Goal: Transaction & Acquisition: Subscribe to service/newsletter

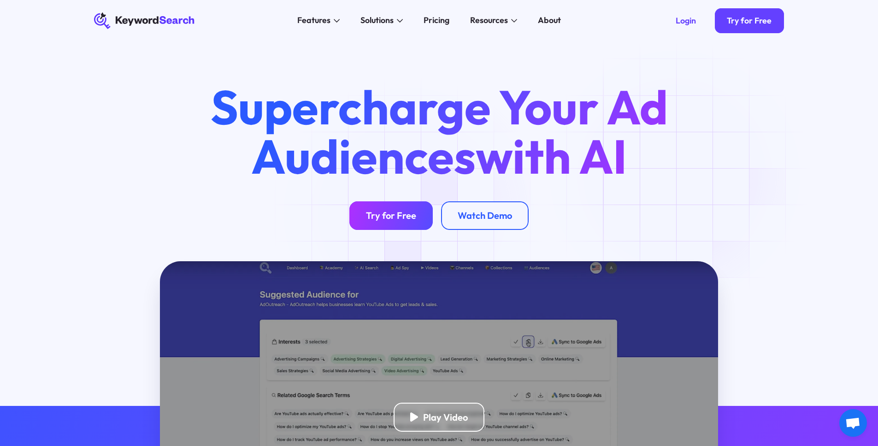
click at [412, 213] on div "Try for Free" at bounding box center [391, 216] width 50 height 12
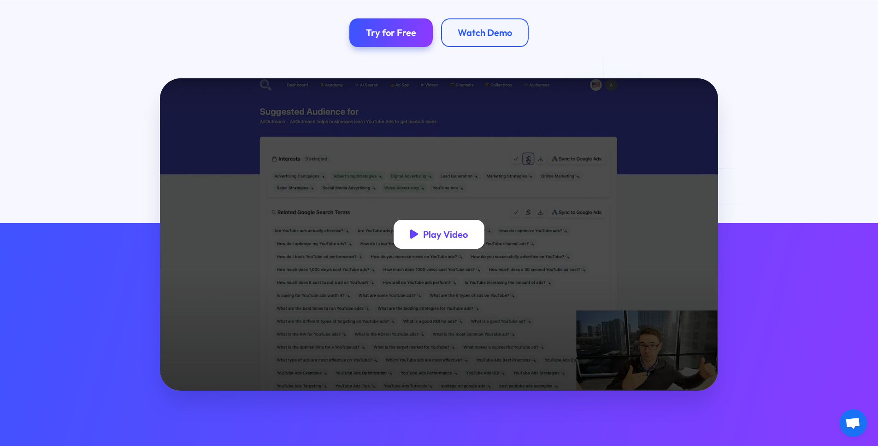
click at [442, 234] on div "Play Video" at bounding box center [445, 234] width 45 height 12
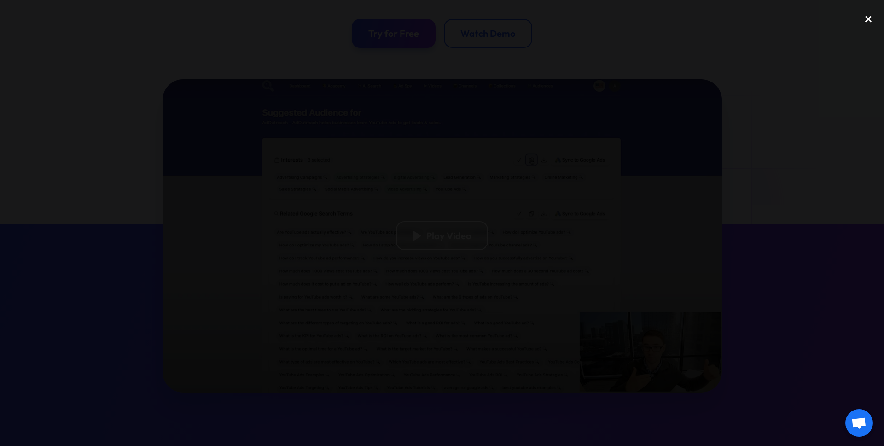
click at [870, 19] on div "close lightbox" at bounding box center [868, 19] width 31 height 20
